Goal: Navigation & Orientation: Find specific page/section

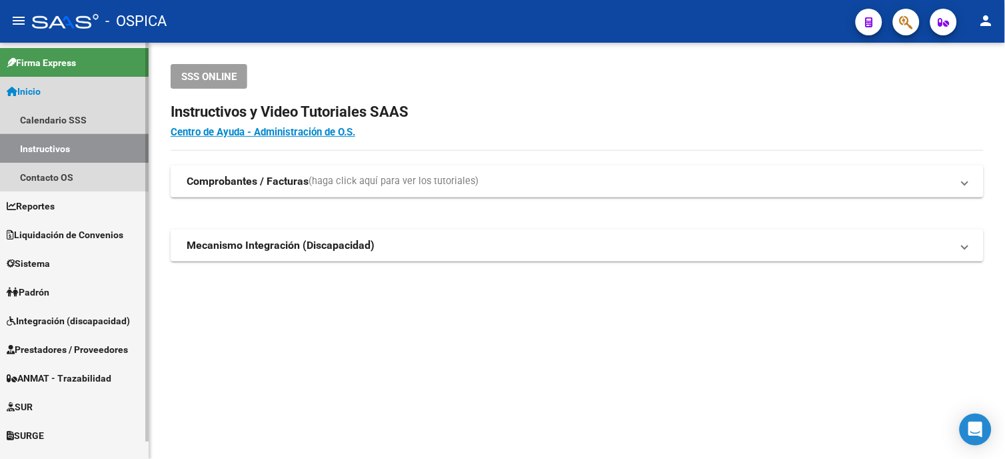
click at [72, 145] on link "Instructivos" at bounding box center [74, 148] width 149 height 29
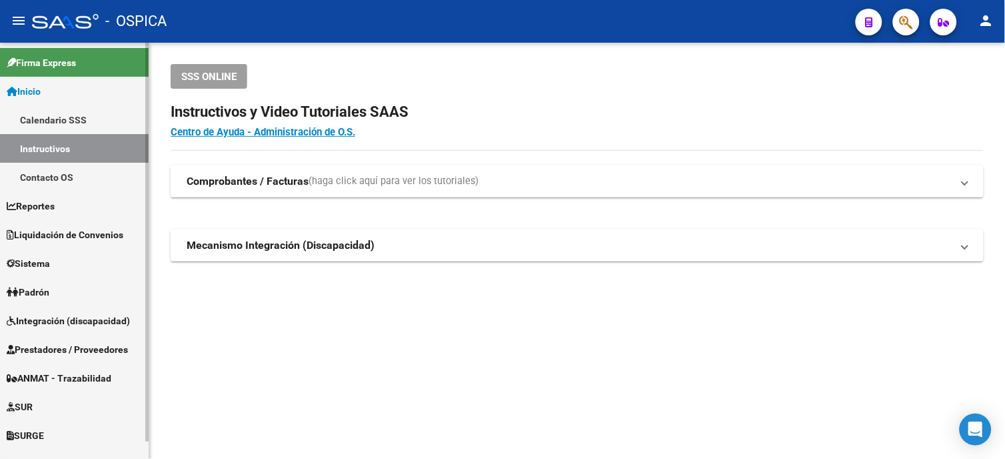
click at [61, 147] on link "Instructivos" at bounding box center [74, 148] width 149 height 29
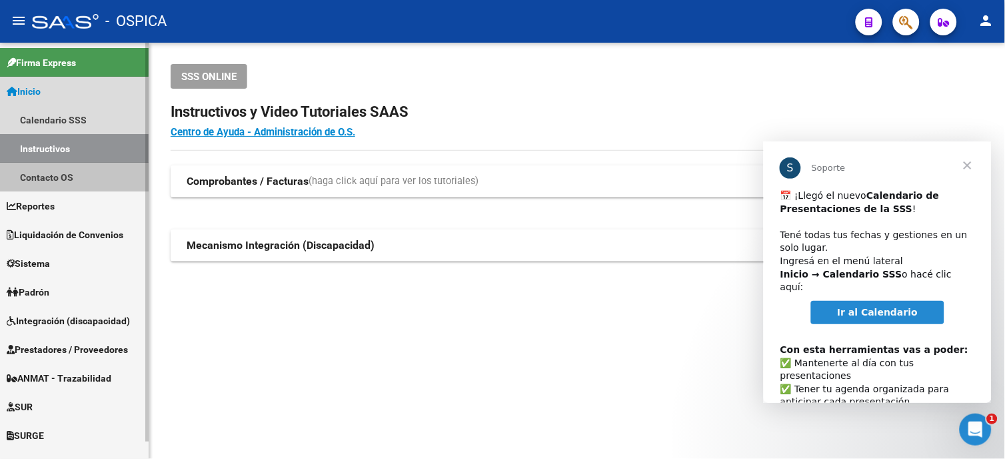
click at [43, 171] on link "Contacto OS" at bounding box center [74, 177] width 149 height 29
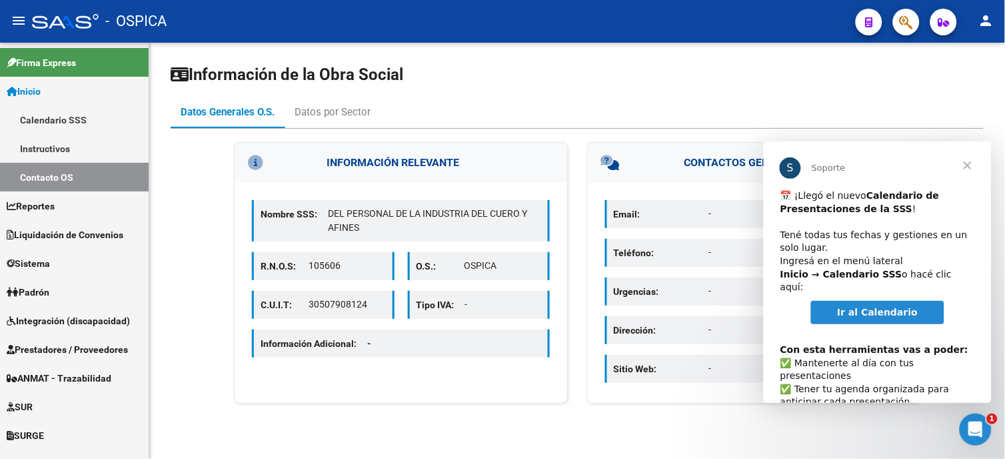
click at [963, 165] on span "Cerrar" at bounding box center [967, 165] width 48 height 48
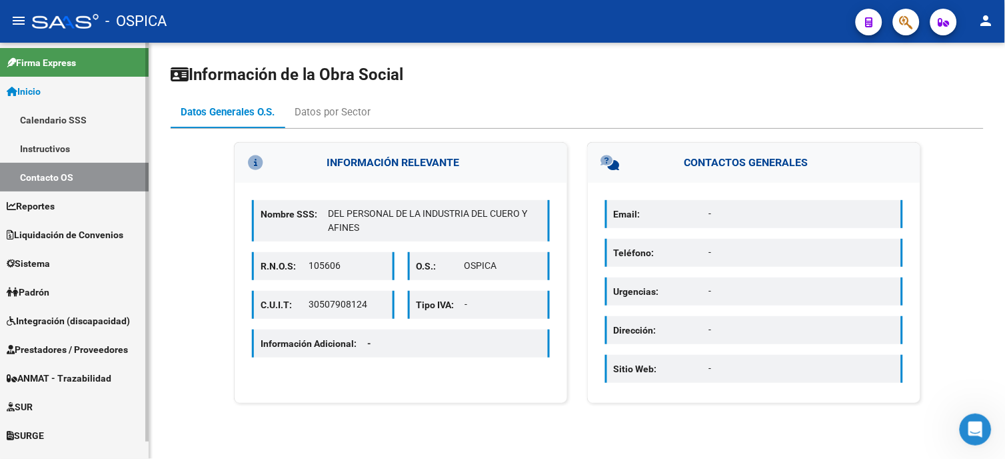
click at [83, 180] on link "Contacto OS" at bounding box center [74, 177] width 149 height 29
click at [91, 149] on link "Instructivos" at bounding box center [74, 148] width 149 height 29
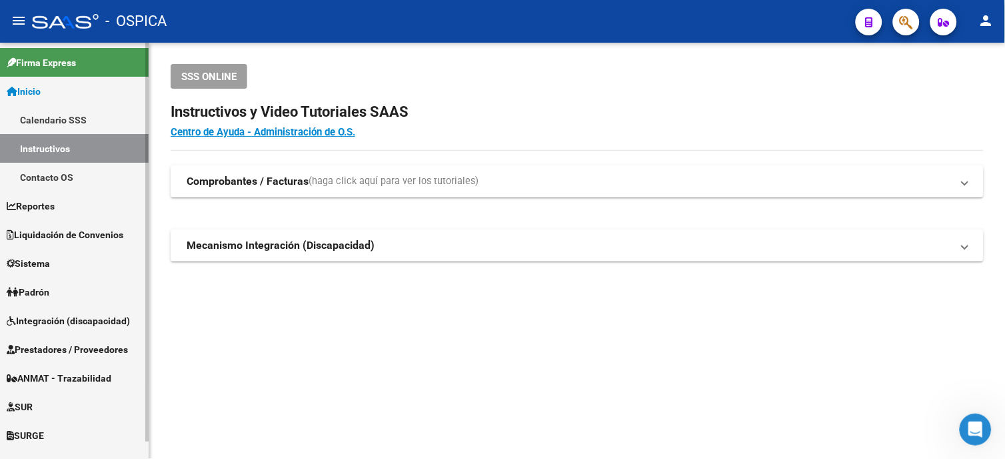
click at [51, 108] on link "Calendario SSS" at bounding box center [74, 119] width 149 height 29
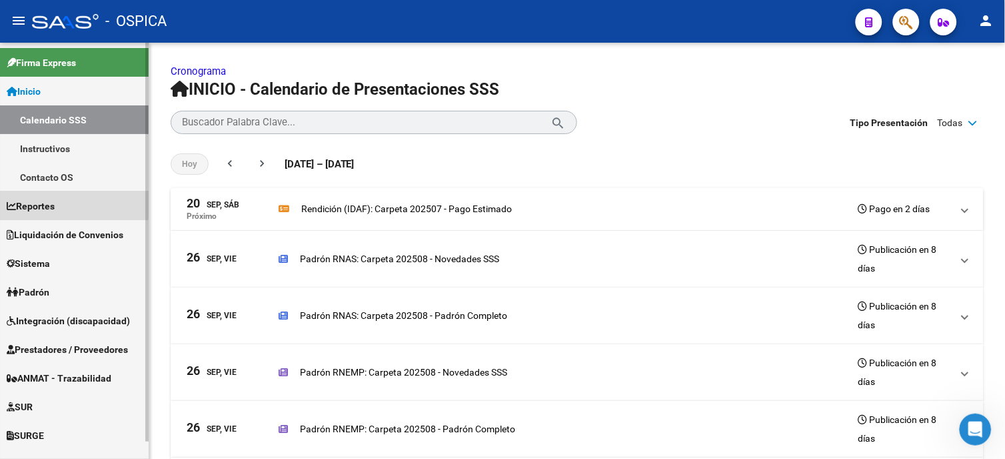
click at [52, 203] on span "Reportes" at bounding box center [31, 206] width 48 height 15
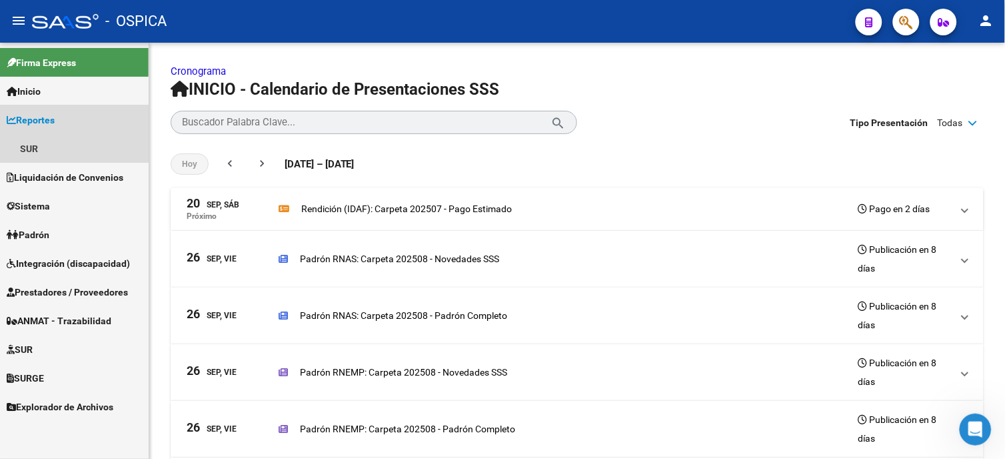
click at [45, 121] on span "Reportes" at bounding box center [31, 120] width 48 height 15
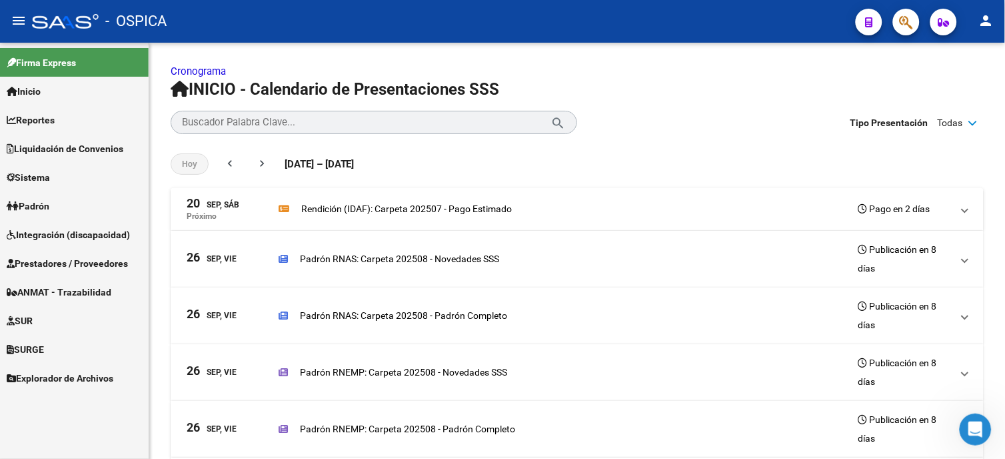
click at [56, 96] on link "Inicio" at bounding box center [74, 91] width 149 height 29
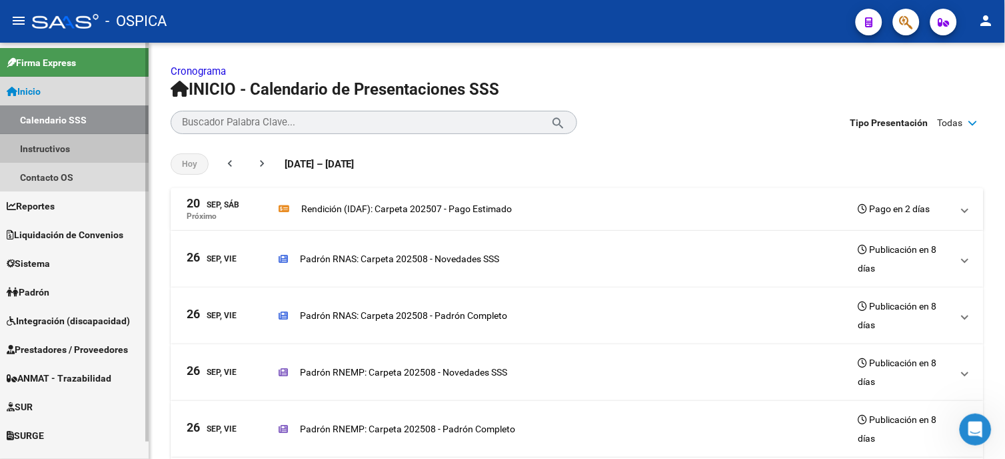
click at [61, 149] on link "Instructivos" at bounding box center [74, 148] width 149 height 29
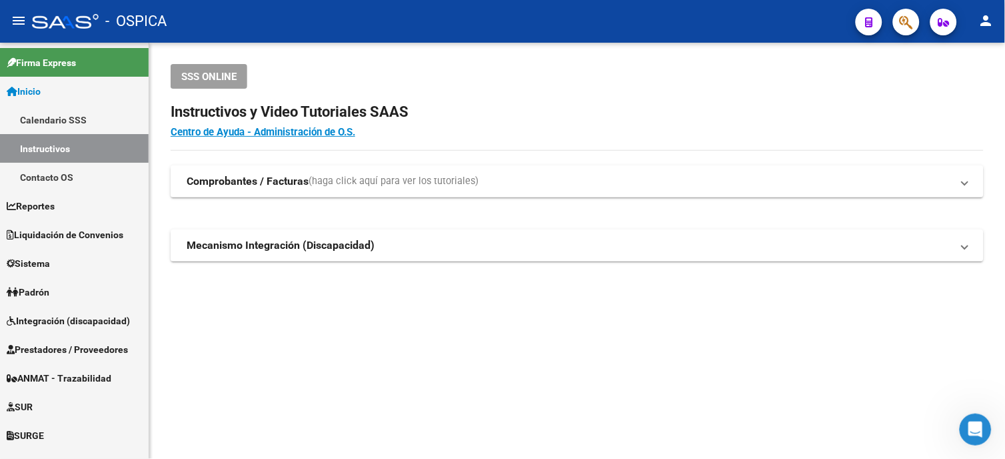
drag, startPoint x: 897, startPoint y: 303, endPoint x: 431, endPoint y: 335, distance: 467.1
click at [431, 335] on mat-sidenav-content "SSS ONLINE Instructivos y Video Tutoriales SAAS Centro de Ayuda - Administració…" at bounding box center [577, 251] width 856 height 416
